Goal: Transaction & Acquisition: Subscribe to service/newsletter

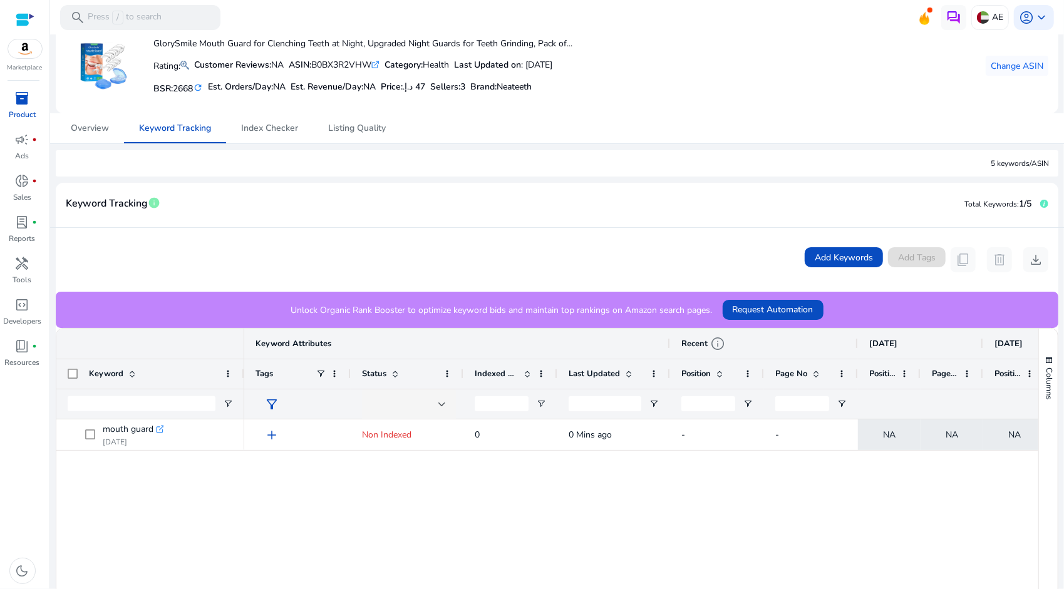
scroll to position [63, 0]
click at [815, 260] on span "Add Keywords" at bounding box center [844, 258] width 58 height 13
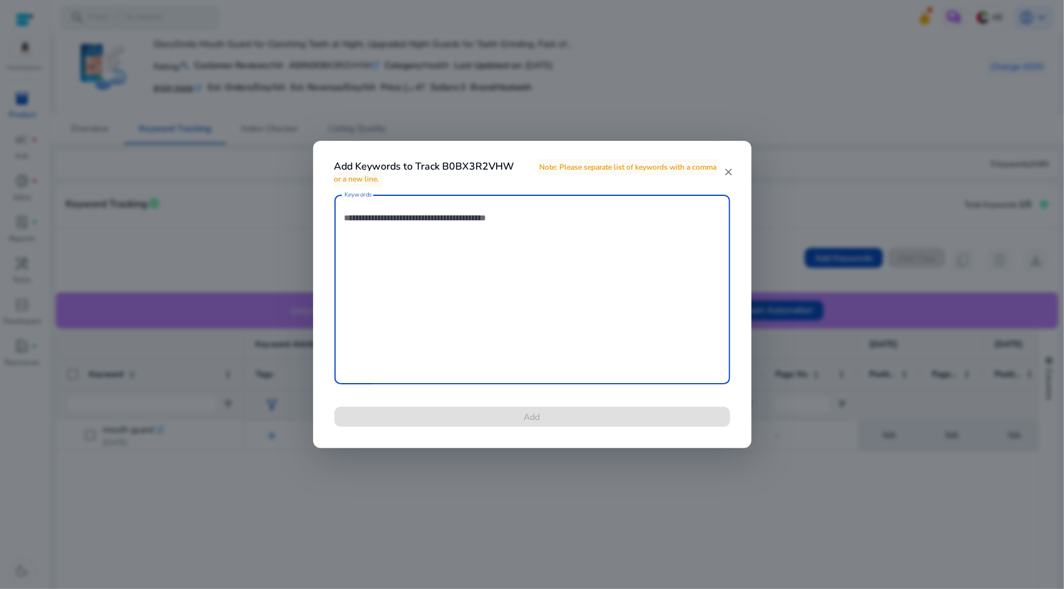
click at [615, 259] on textarea "Keywords" at bounding box center [532, 289] width 376 height 177
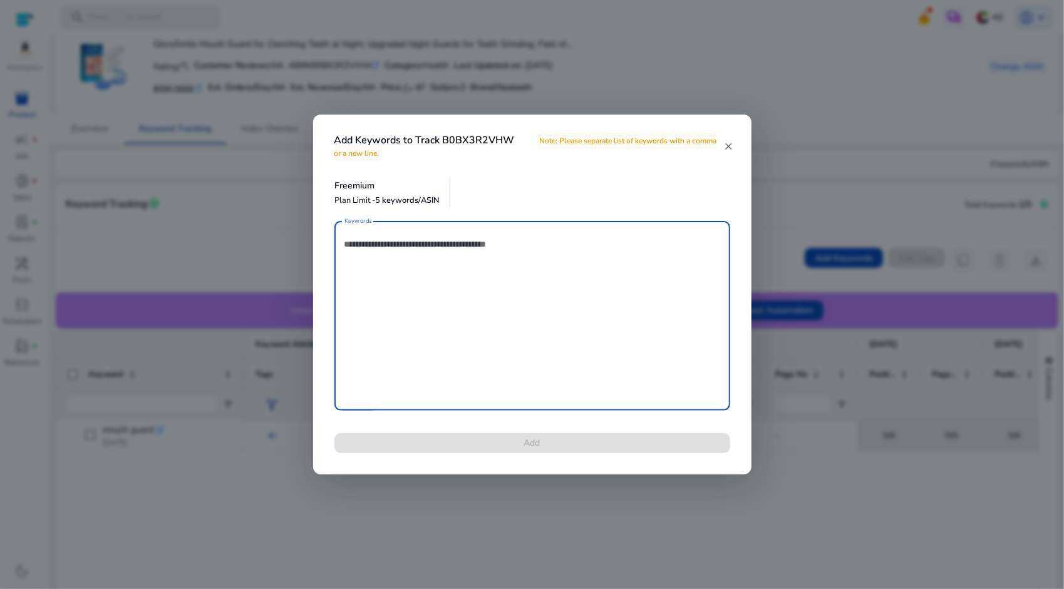
click at [615, 259] on textarea "Keywords" at bounding box center [532, 315] width 376 height 177
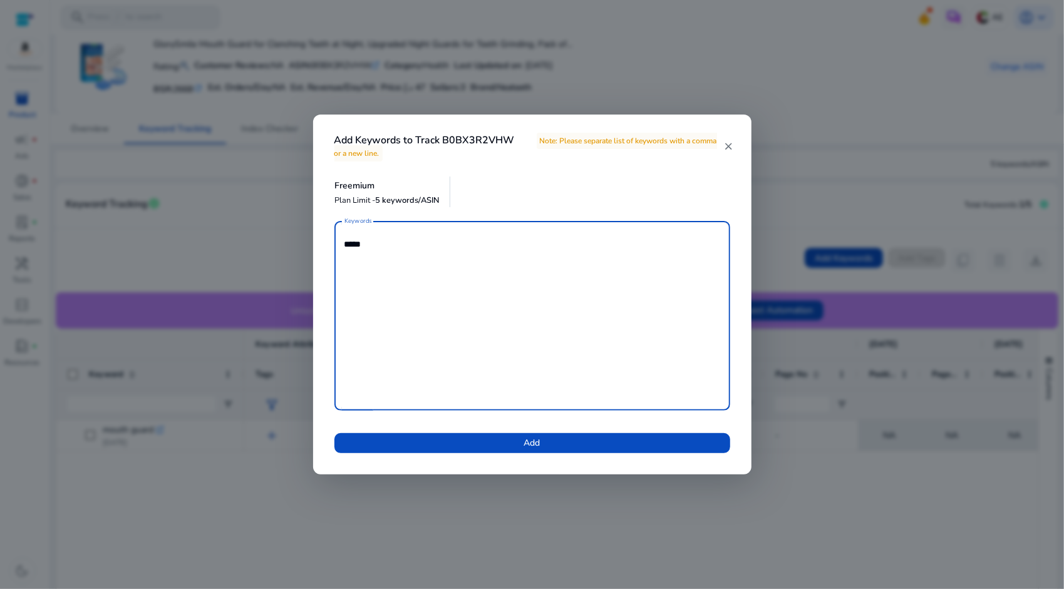
type textarea "*****"
click at [586, 450] on span at bounding box center [532, 443] width 396 height 30
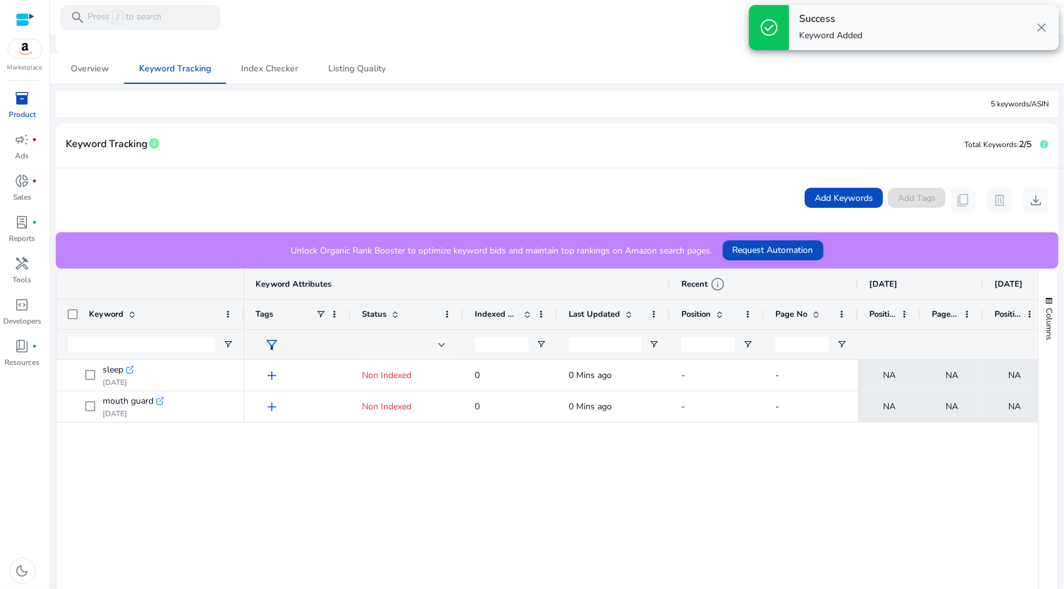
scroll to position [125, 0]
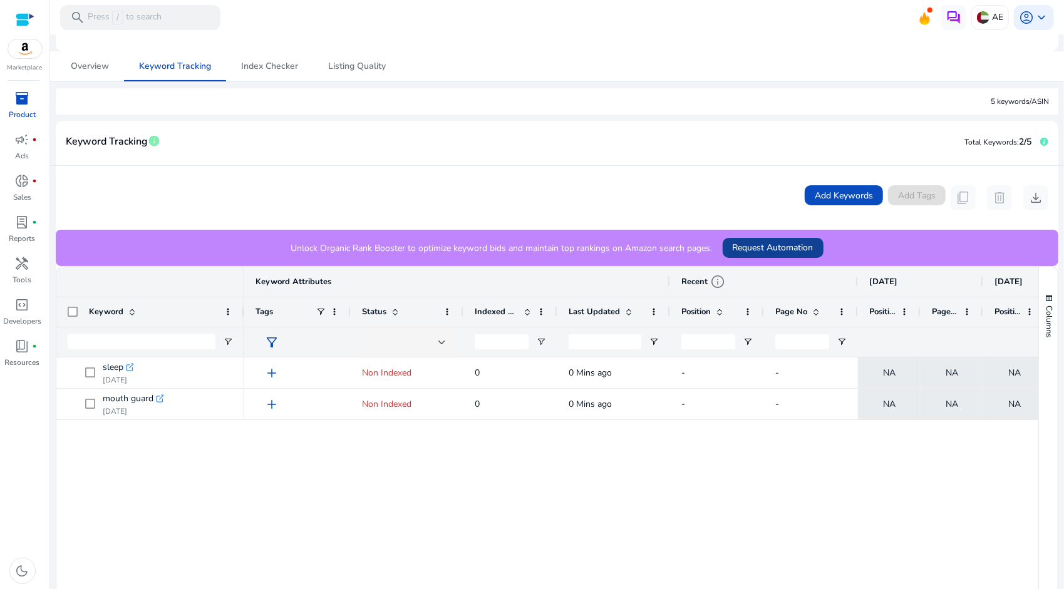
click at [760, 241] on span "Request Automation" at bounding box center [773, 247] width 81 height 13
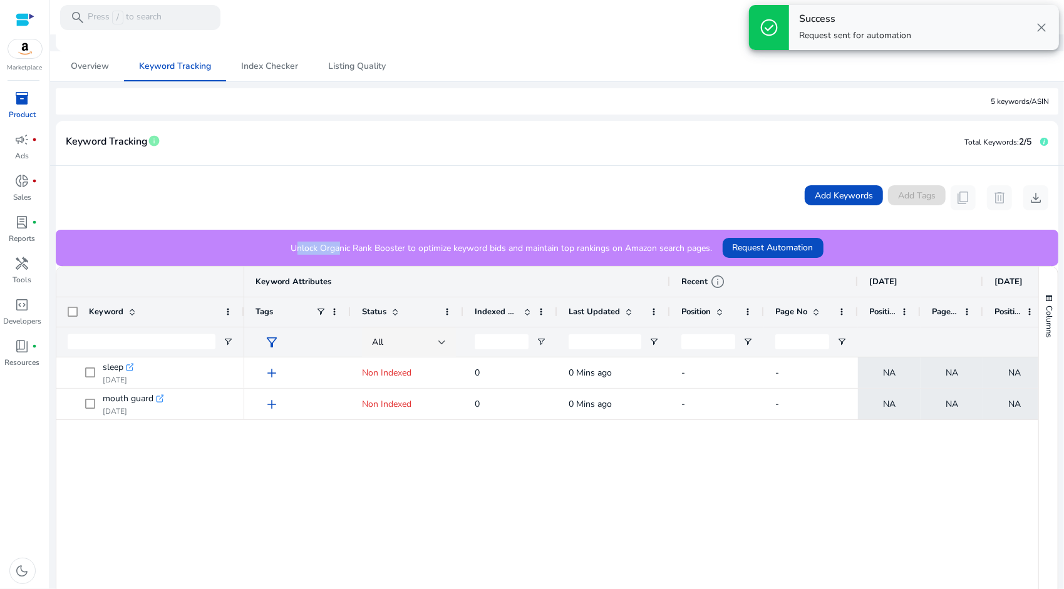
scroll to position [0, 0]
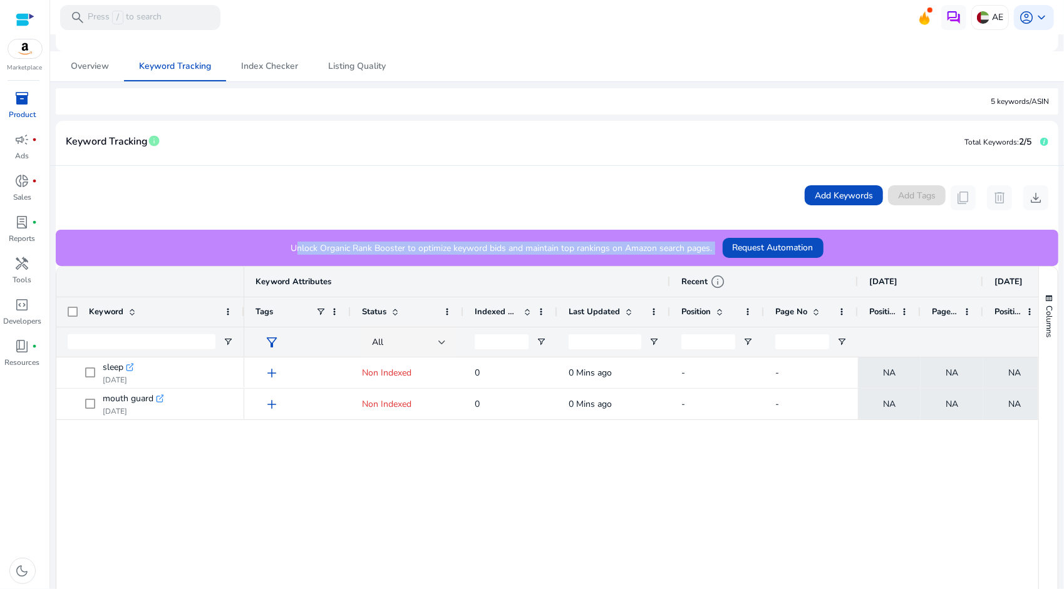
drag, startPoint x: 264, startPoint y: 248, endPoint x: 494, endPoint y: 267, distance: 230.0
click at [494, 267] on mat-card "Keyword Tracking info Total Keywords: 2/5 Add Keywords Add Tags content_copy de…" at bounding box center [557, 441] width 1003 height 641
drag, startPoint x: 494, startPoint y: 267, endPoint x: 688, endPoint y: 201, distance: 205.0
click at [688, 201] on div "Add Keywords Add Tags content_copy delete download" at bounding box center [557, 197] width 983 height 25
drag, startPoint x: 286, startPoint y: 247, endPoint x: 400, endPoint y: 243, distance: 114.0
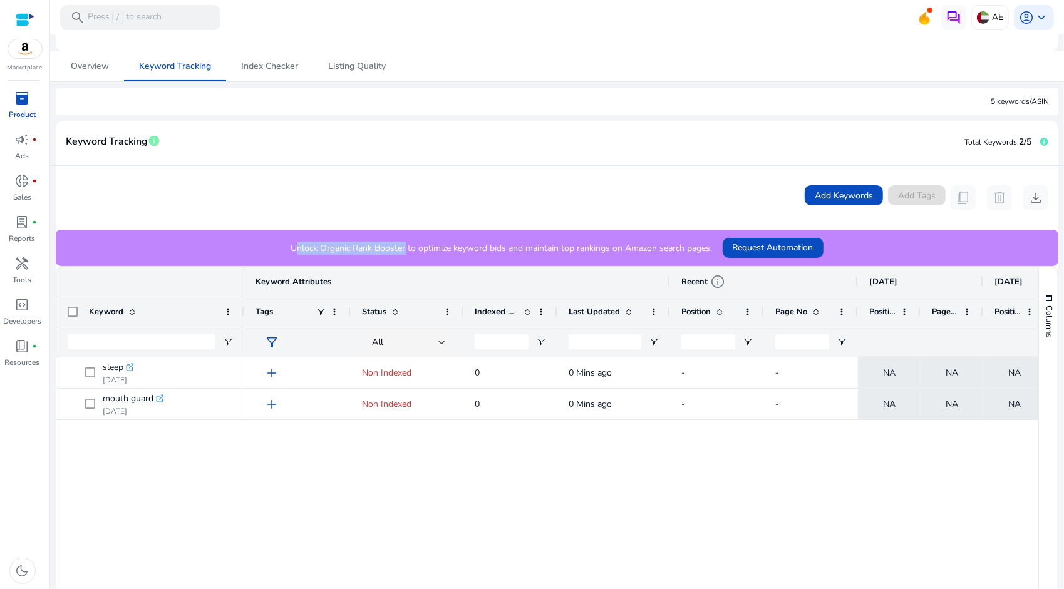
click at [400, 243] on div "Unlock Organic Rank Booster to optimize keyword bids and maintain top rankings …" at bounding box center [557, 248] width 1003 height 36
drag, startPoint x: 400, startPoint y: 243, endPoint x: 252, endPoint y: 184, distance: 159.1
click at [252, 184] on div "Add Keywords Add Tags content_copy delete download" at bounding box center [557, 198] width 1003 height 64
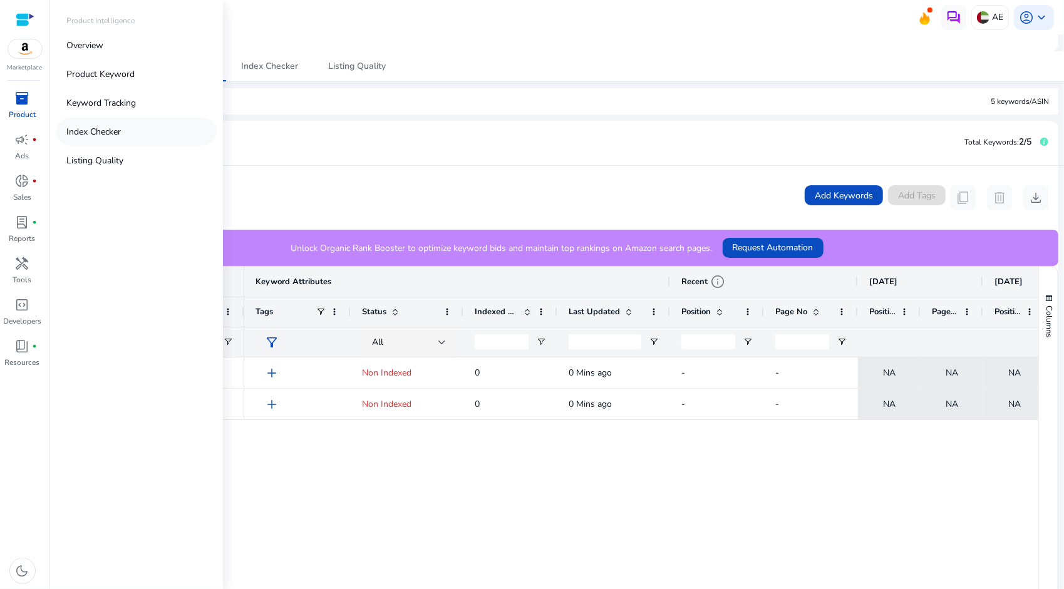
click at [118, 120] on link "Index Checker" at bounding box center [136, 132] width 160 height 28
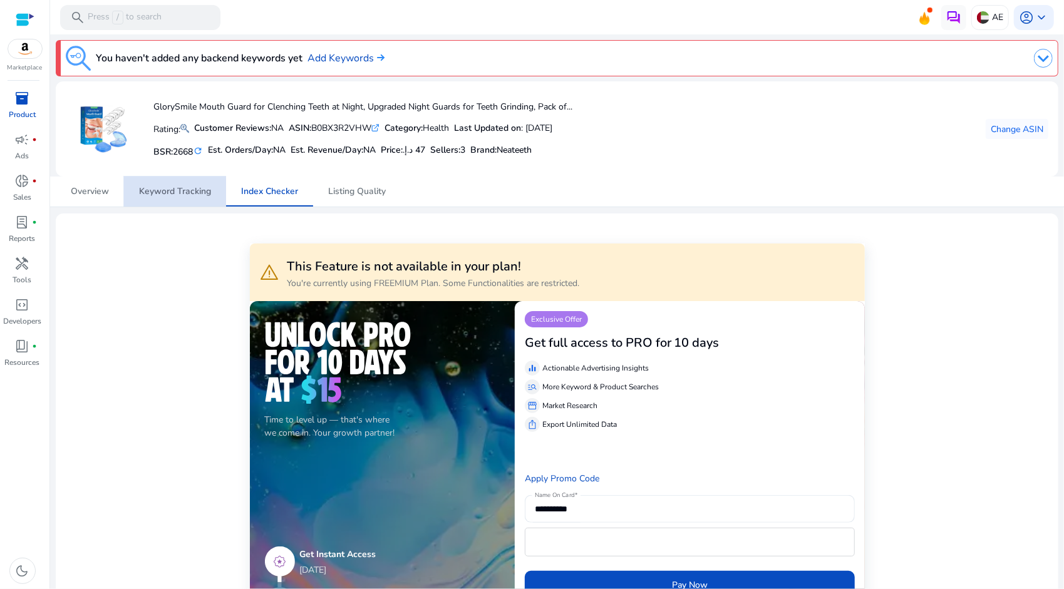
click at [147, 189] on span "Keyword Tracking" at bounding box center [175, 191] width 72 height 9
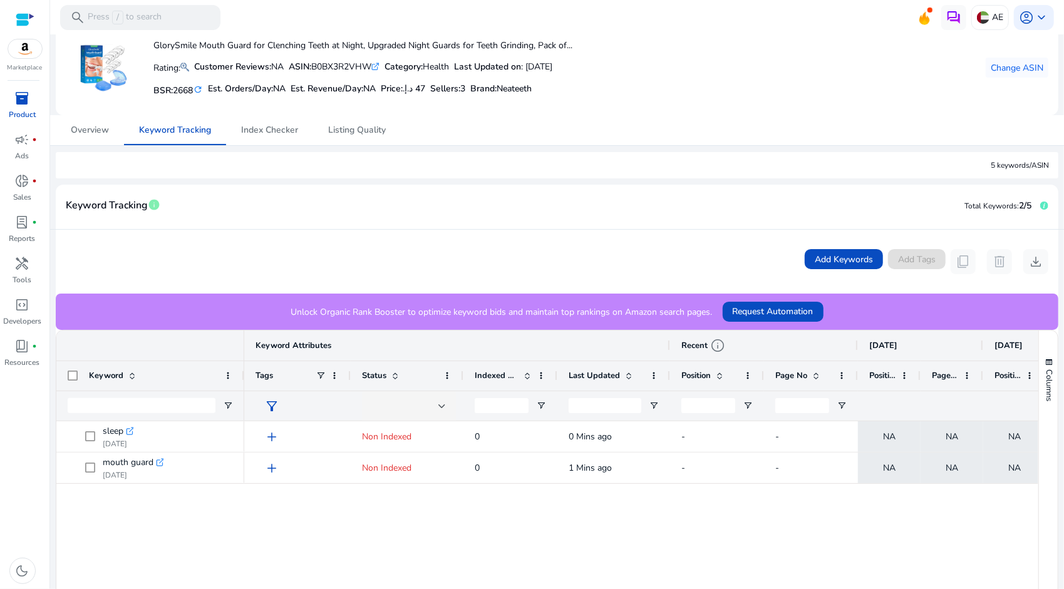
scroll to position [63, 0]
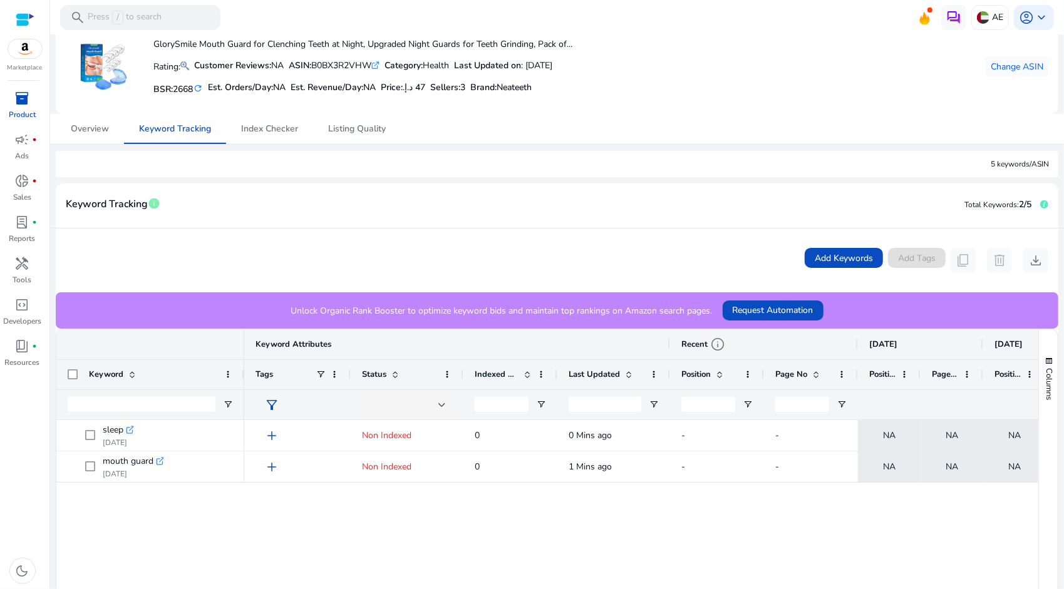
click at [100, 153] on div "You haven't added any backend keywords yet Add Keywords GlorySmile Mouth Guard …" at bounding box center [557, 398] width 1004 height 853
click at [105, 130] on span "Overview" at bounding box center [90, 129] width 38 height 9
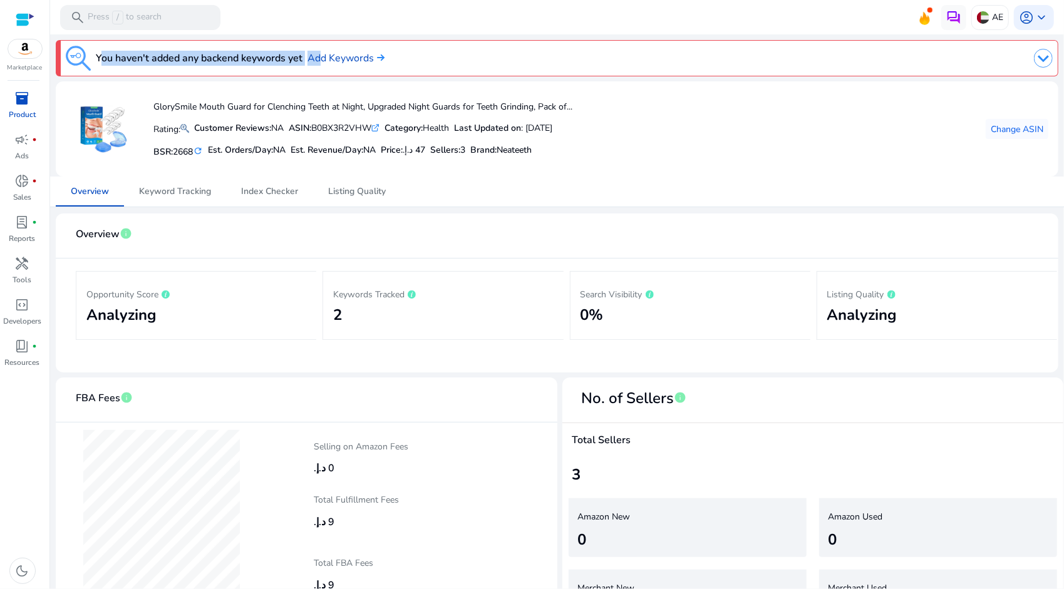
drag, startPoint x: 96, startPoint y: 60, endPoint x: 318, endPoint y: 68, distance: 221.2
click at [318, 67] on div "You haven't added any backend keywords yet Add Keywords" at bounding box center [225, 58] width 319 height 25
drag, startPoint x: 318, startPoint y: 68, endPoint x: 531, endPoint y: 65, distance: 213.6
click at [532, 65] on div at bounding box center [734, 58] width 638 height 25
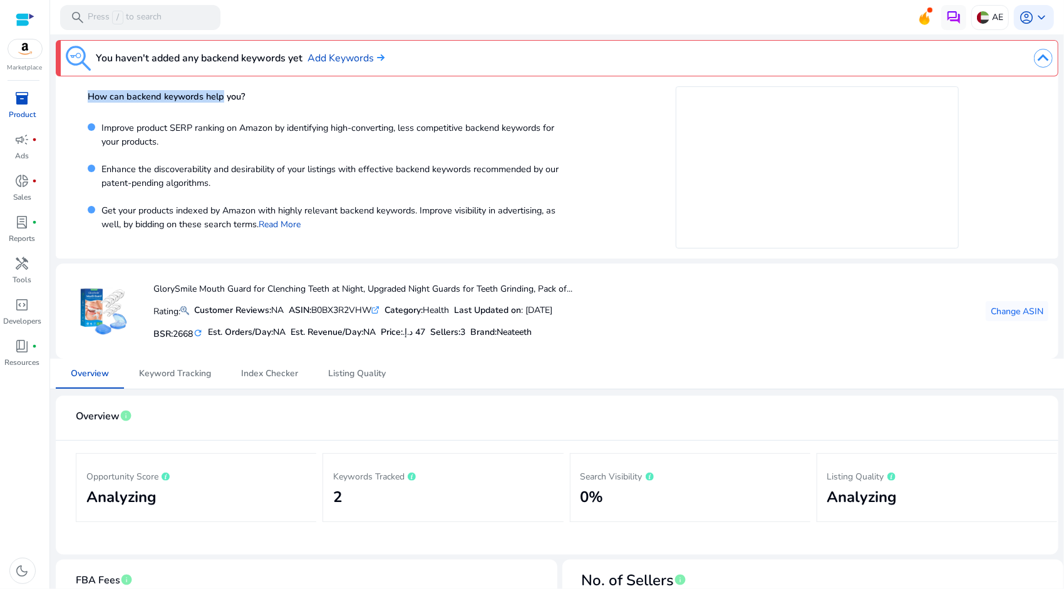
drag, startPoint x: 90, startPoint y: 102, endPoint x: 225, endPoint y: 100, distance: 135.9
click at [225, 100] on div "How can backend keywords help you? Improve product SERP ranking on Amazon by id…" at bounding box center [557, 167] width 1003 height 182
drag, startPoint x: 225, startPoint y: 100, endPoint x: 282, endPoint y: 103, distance: 56.4
click at [282, 103] on div "How can backend keywords help you? Improve product SERP ranking on Amazon by id…" at bounding box center [329, 167] width 482 height 162
click at [20, 182] on span "donut_small" at bounding box center [22, 180] width 15 height 15
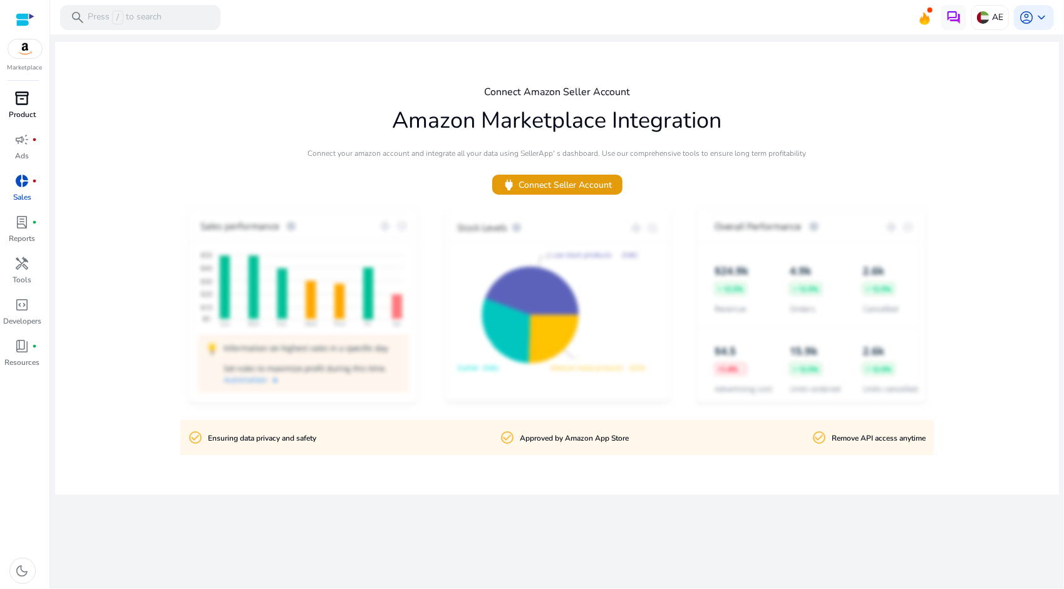
click at [26, 105] on span "inventory_2" at bounding box center [22, 98] width 15 height 15
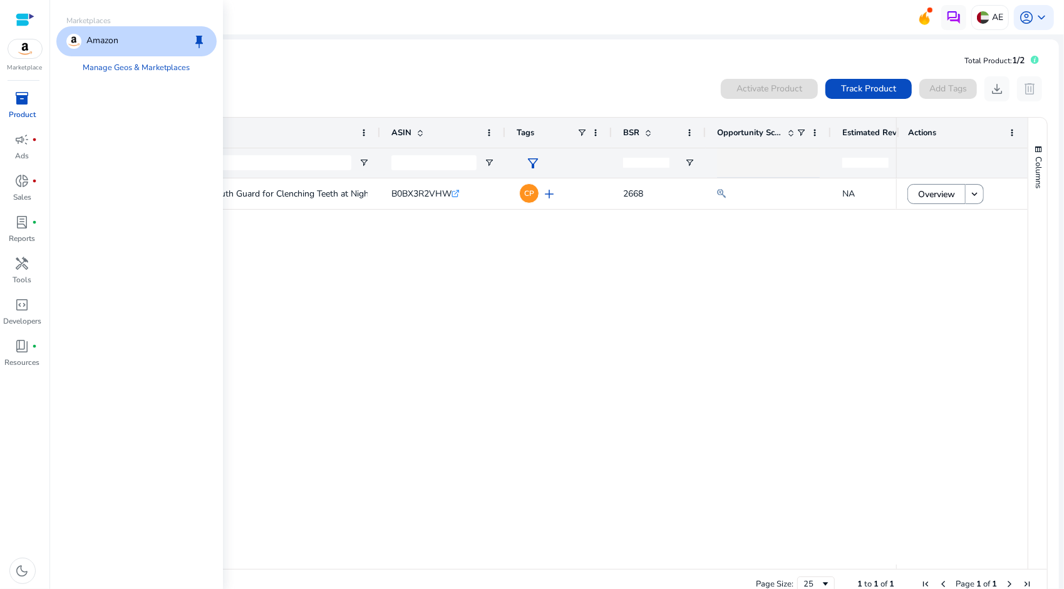
click at [21, 49] on img at bounding box center [25, 48] width 34 height 19
click at [14, 148] on div "campaign fiber_manual_record" at bounding box center [22, 140] width 35 height 20
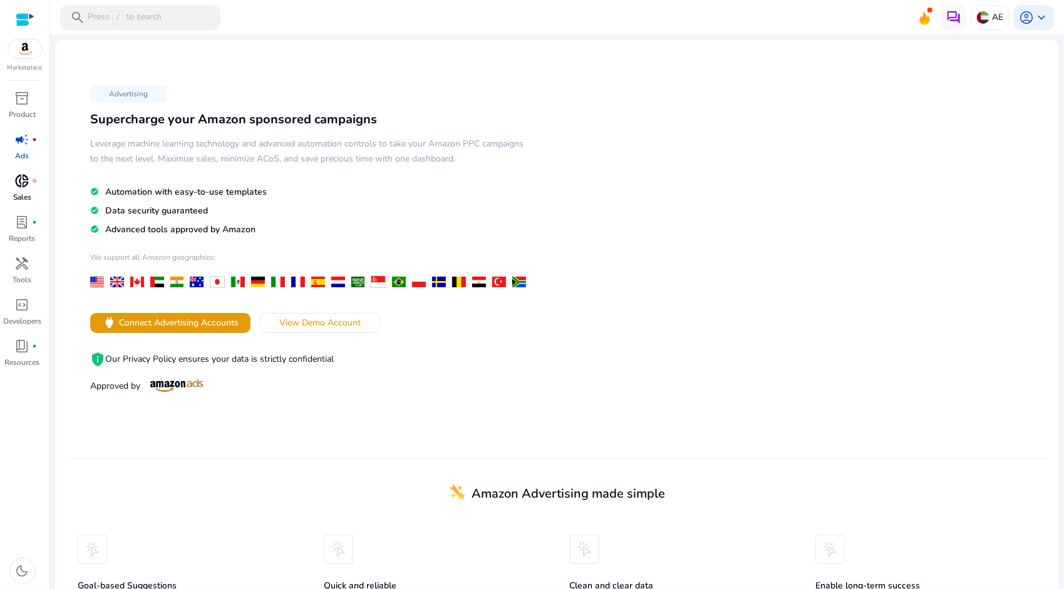
click at [14, 192] on p "Sales" at bounding box center [22, 197] width 18 height 11
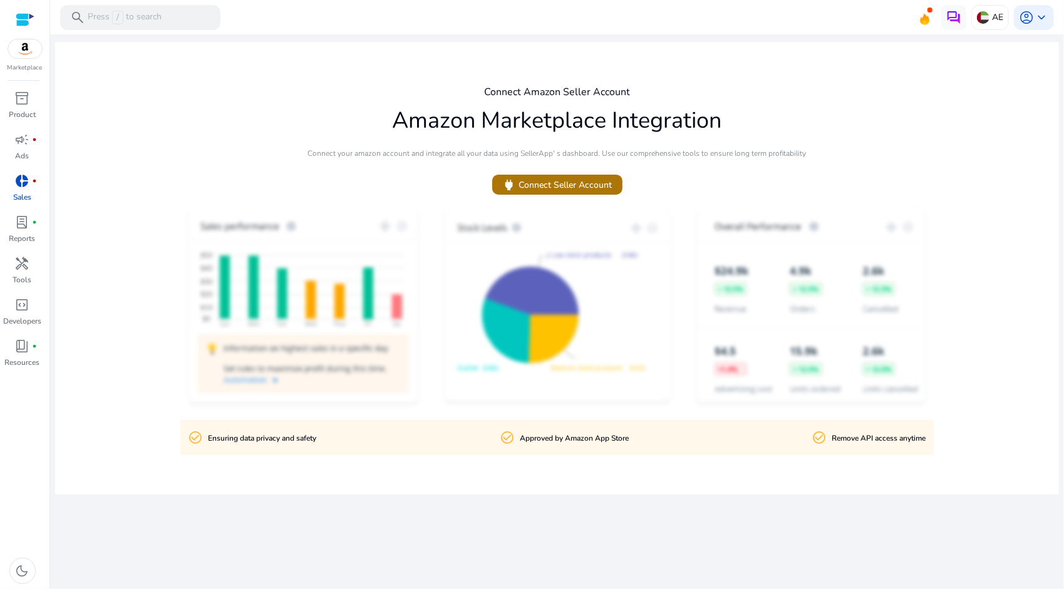
click at [595, 199] on span at bounding box center [557, 185] width 130 height 30
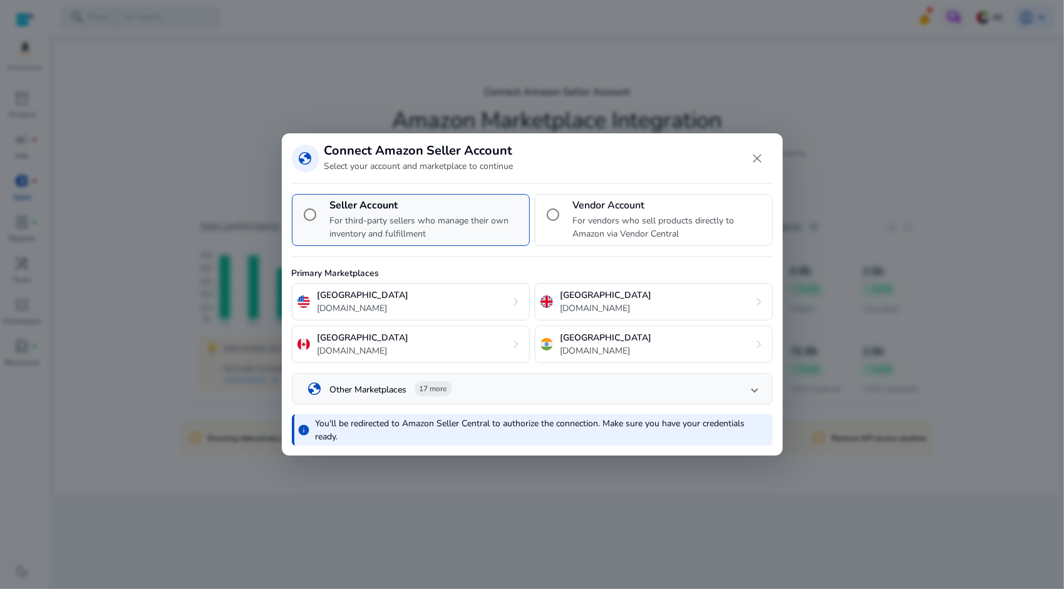
click at [447, 222] on p "For third-party sellers who manage their own inventory and fulfillment" at bounding box center [427, 227] width 194 height 26
drag, startPoint x: 311, startPoint y: 271, endPoint x: 420, endPoint y: 274, distance: 109.0
click at [420, 274] on p "Primary Marketplaces" at bounding box center [532, 273] width 481 height 13
drag, startPoint x: 420, startPoint y: 274, endPoint x: 445, endPoint y: 318, distance: 50.8
click at [445, 318] on div "United States amazon.com chevron_right" at bounding box center [411, 302] width 238 height 38
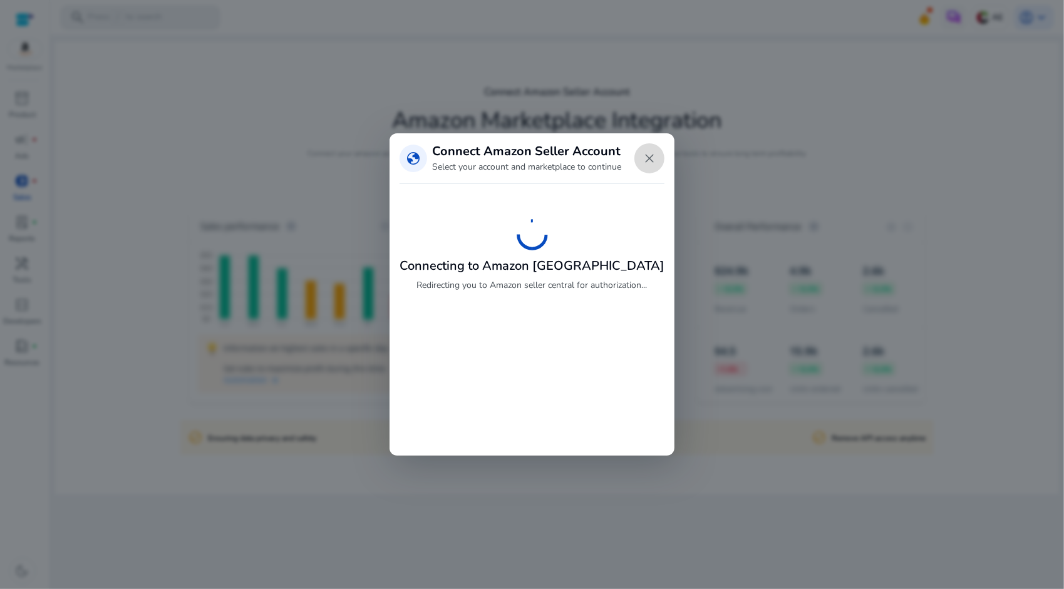
click at [648, 163] on span "Close dialog" at bounding box center [649, 158] width 30 height 30
